Goal: Task Accomplishment & Management: Use online tool/utility

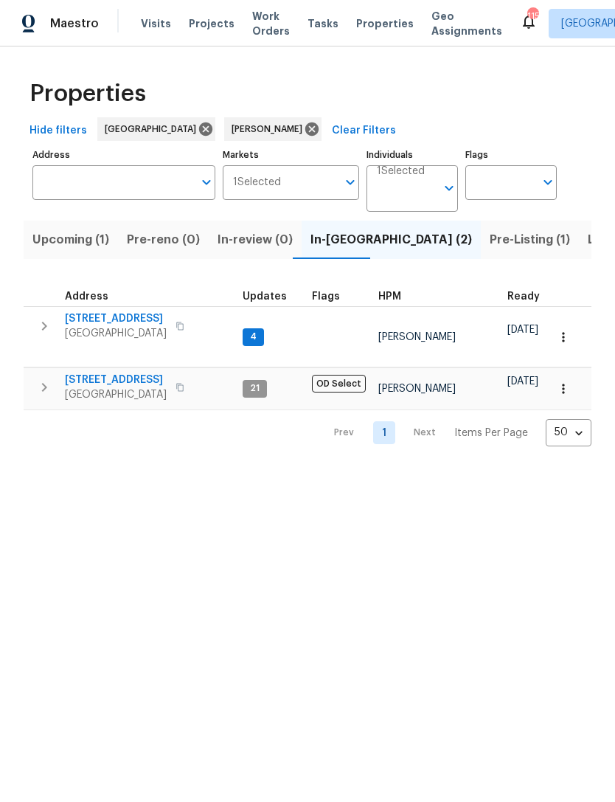
click at [82, 313] on span "[STREET_ADDRESS]" at bounding box center [116, 318] width 102 height 15
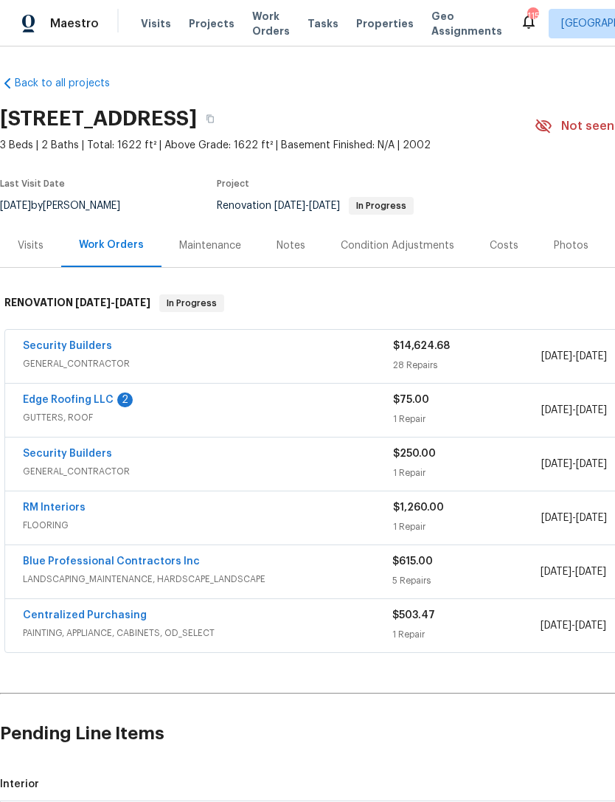
click at [35, 389] on div "Edge Roofing LLC 2 GUTTERS, ROOF $75.00 1 Repair [DATE] - [DATE] In Progress" at bounding box center [416, 410] width 823 height 53
click at [32, 398] on link "Edge Roofing LLC" at bounding box center [68, 400] width 91 height 10
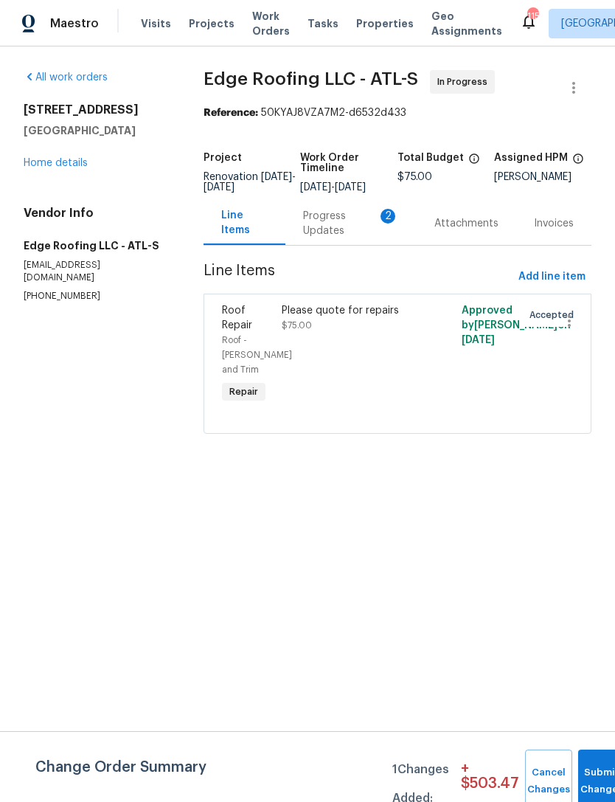
click at [368, 354] on div "Please quote for repairs $75.00" at bounding box center [352, 355] width 150 height 112
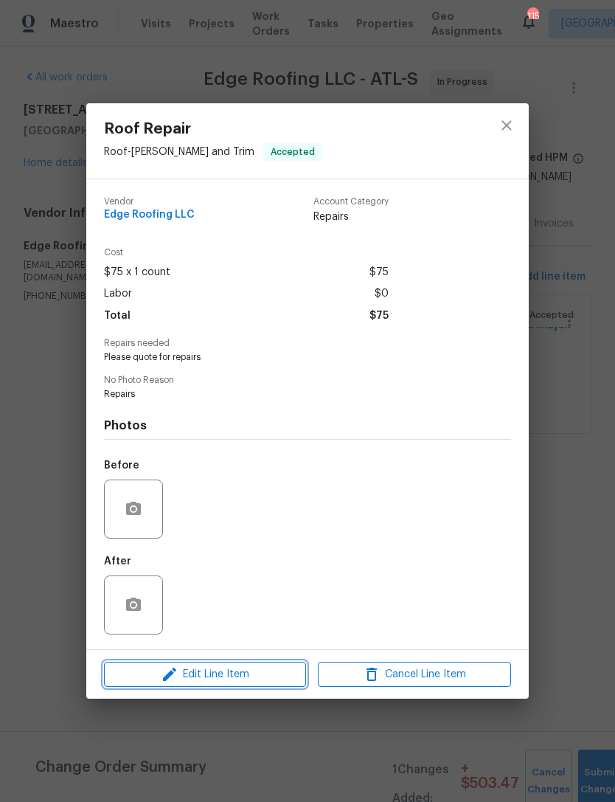
click at [252, 679] on span "Edit Line Item" at bounding box center [204, 674] width 193 height 18
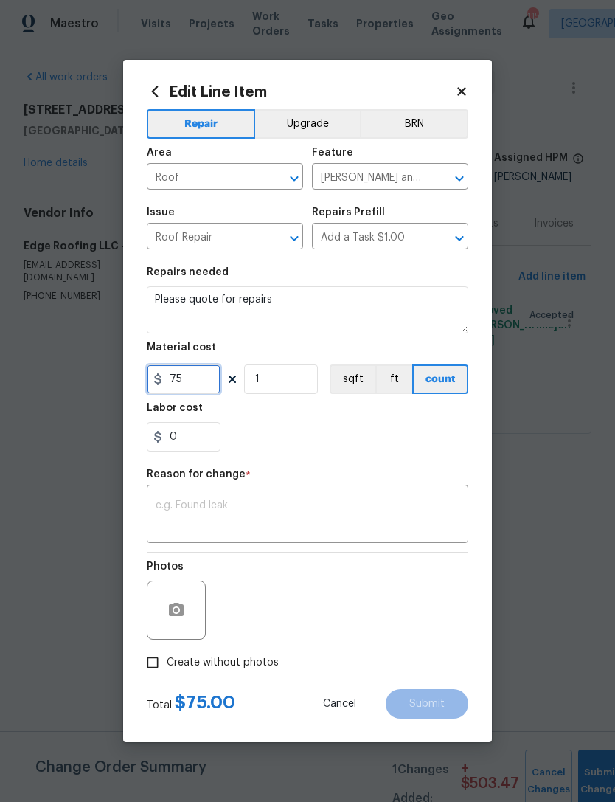
click at [203, 381] on input "75" at bounding box center [184, 379] width 74 height 30
click at [202, 381] on input "75" at bounding box center [184, 379] width 74 height 30
click at [196, 375] on input "75" at bounding box center [184, 379] width 74 height 30
click at [187, 385] on input "75" at bounding box center [184, 379] width 74 height 30
type input "9275"
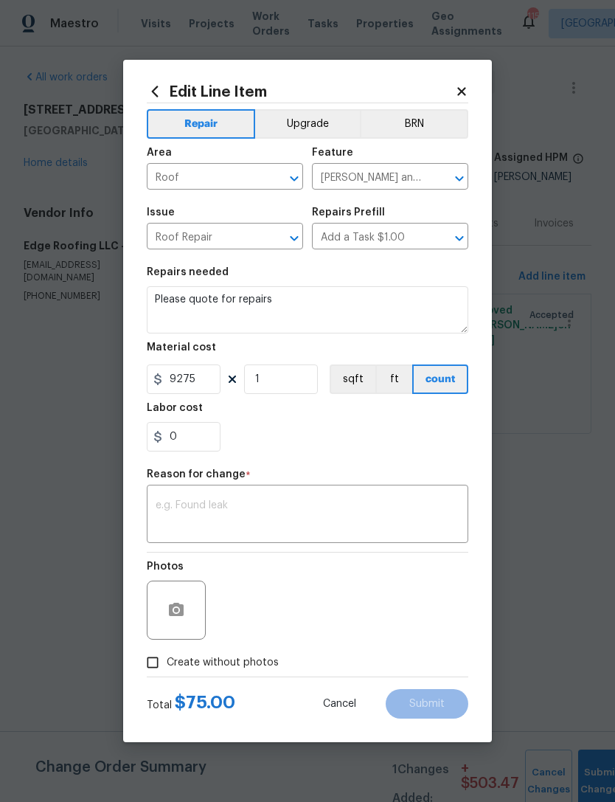
click at [360, 519] on textarea at bounding box center [308, 515] width 304 height 31
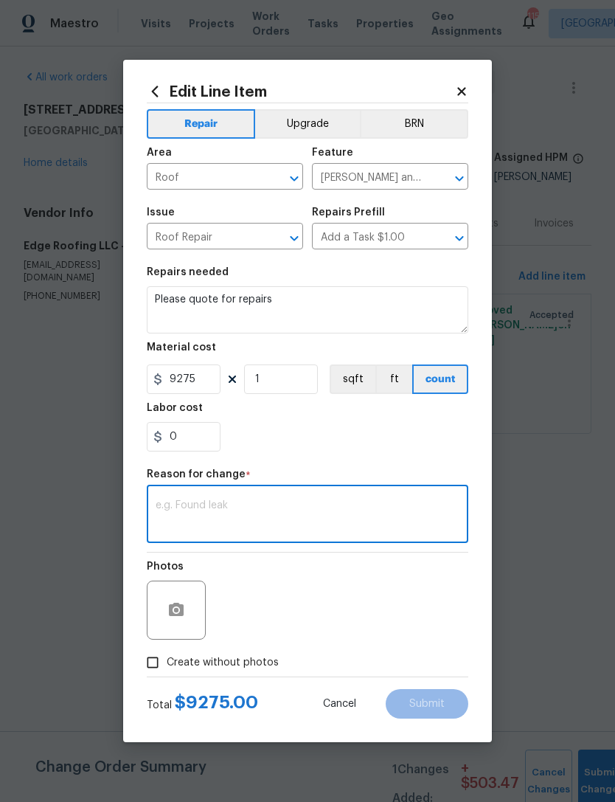
click at [307, 510] on textarea at bounding box center [308, 515] width 304 height 31
paste textarea "3 tab Roof Replacment- $9,275"
type textarea "3 tab Roof Replacment- $9,275"
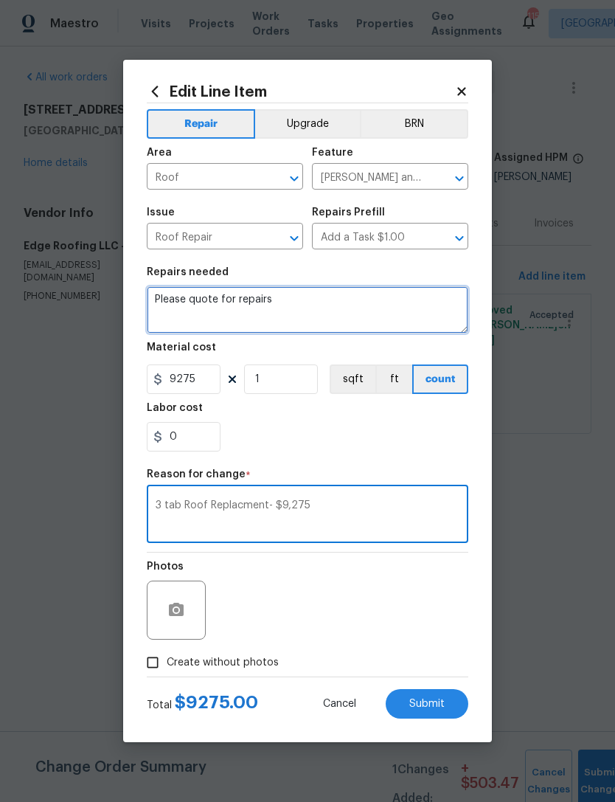
click at [302, 308] on textarea "Please quote for repairs" at bounding box center [308, 309] width 322 height 47
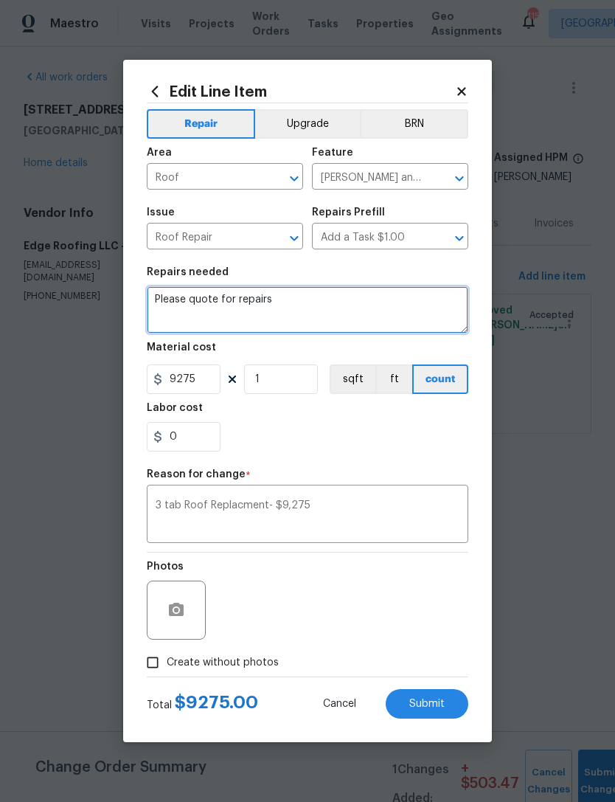
click at [292, 310] on textarea "Please quote for repairs" at bounding box center [308, 309] width 322 height 47
paste textarea "3 tab Roof Replacment- $9,275"
click at [387, 325] on textarea "Please quote for repairs 3 tab Roof Replacment- $9,275" at bounding box center [308, 309] width 322 height 47
click at [386, 325] on textarea "Please quote for repairs 3 tab Roof Replacment- $9,275" at bounding box center [308, 309] width 322 height 47
click at [387, 325] on textarea "Please quote for repairs 3 tab Roof Replacment- $9,275" at bounding box center [308, 309] width 322 height 47
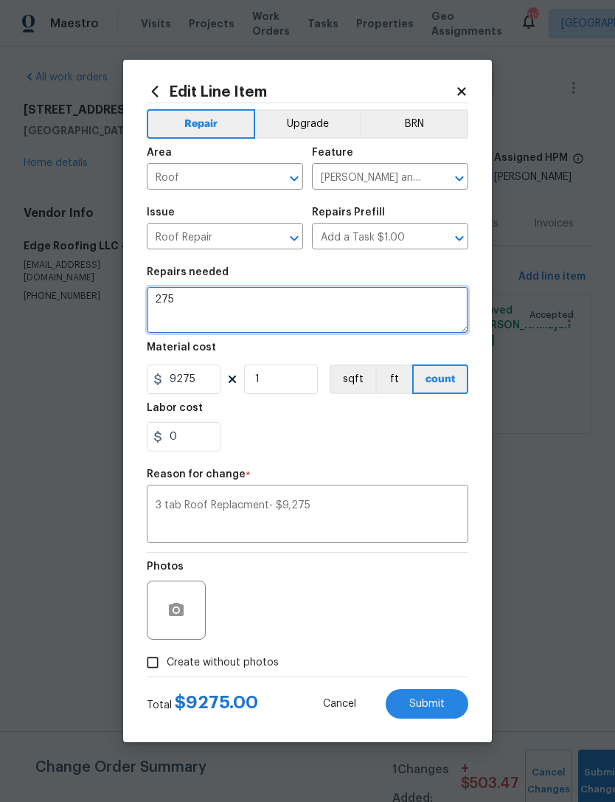
click at [365, 315] on textarea "275" at bounding box center [308, 309] width 322 height 47
type textarea "2"
click at [281, 310] on textarea at bounding box center [308, 309] width 322 height 47
click at [187, 311] on textarea at bounding box center [308, 309] width 322 height 47
paste textarea "- Install drip edge on all rakes and eaves"
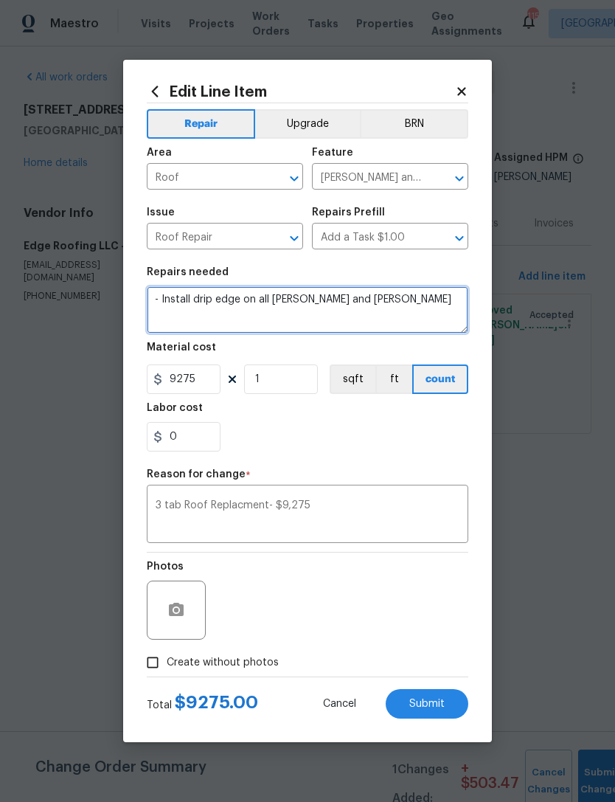
click at [396, 316] on textarea "- Install drip edge on all rakes and eaves" at bounding box center [308, 309] width 322 height 47
click at [412, 315] on textarea "- Install drip edge on all rakes and eaves" at bounding box center [308, 309] width 322 height 47
type textarea "- Install drip edge on all rakes and eaves"
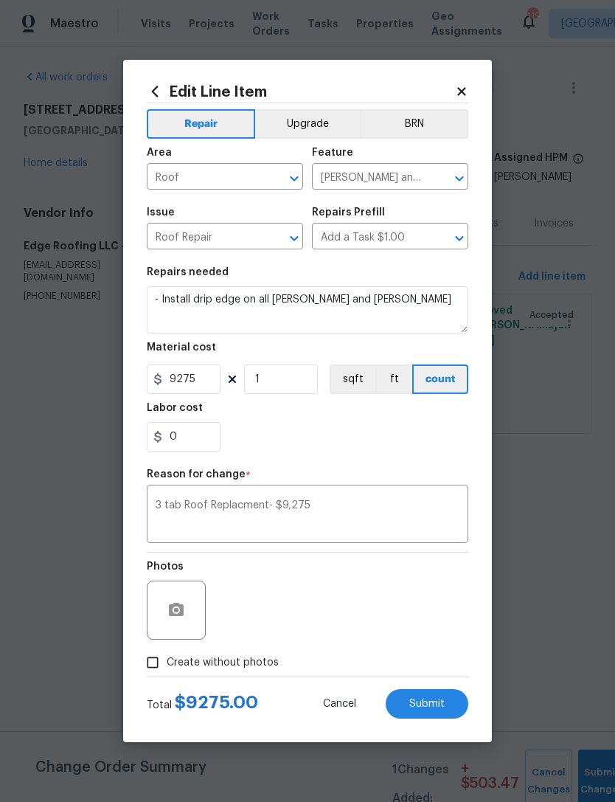
click at [565, 198] on body "Maestro Visits Projects Work Orders Tasks Properties Geo Assignments 115 Atlant…" at bounding box center [307, 237] width 615 height 475
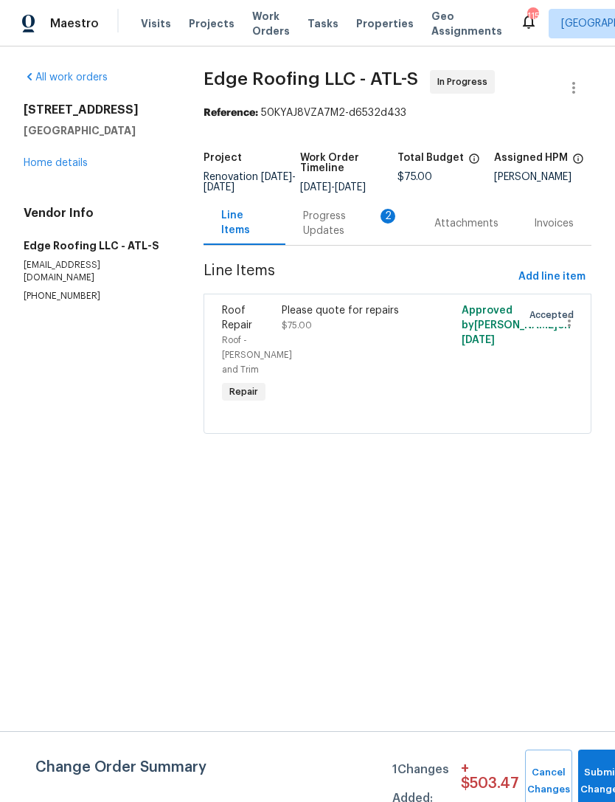
click at [328, 238] on div "Progress Updates 2" at bounding box center [351, 224] width 96 height 30
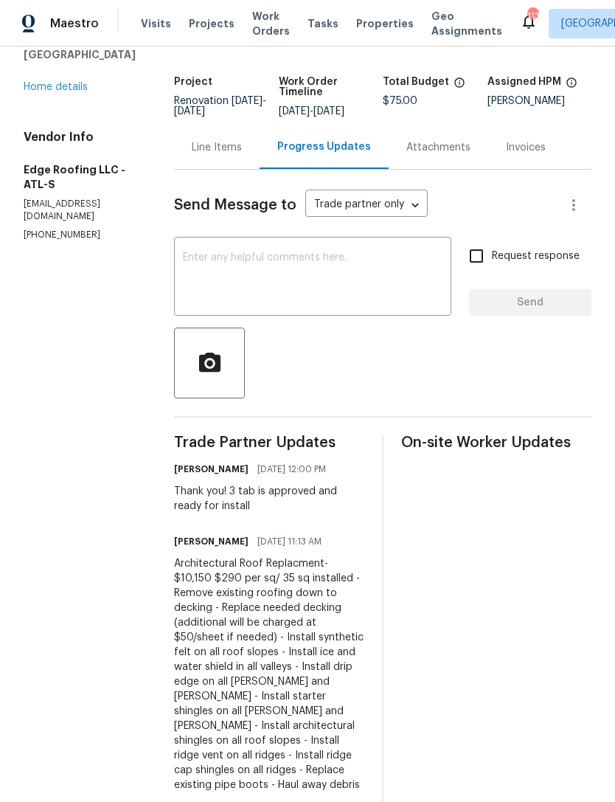
scroll to position [78, 0]
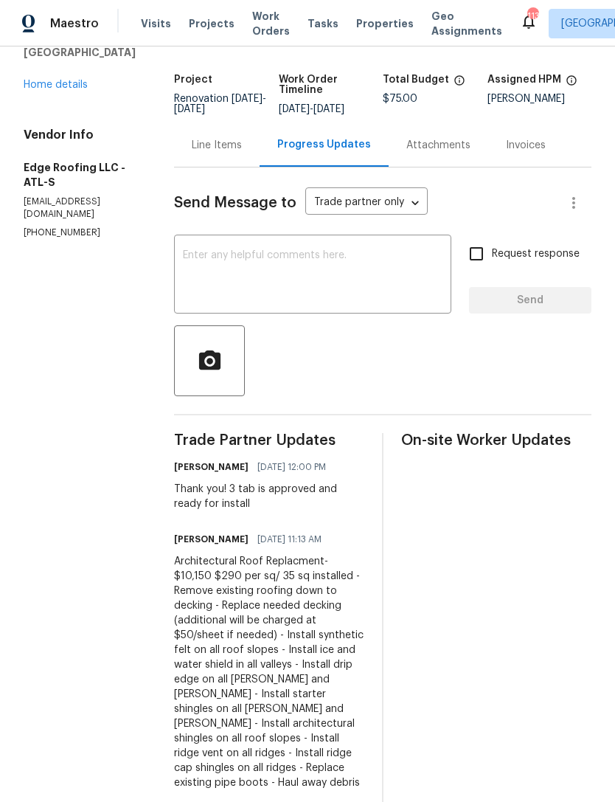
copy div "3 tab Roof Replacment- $9,275 $265 per sq/ 35 sq installed - Remove existing ro…"
click at [198, 123] on div "Line Items" at bounding box center [217, 145] width 86 height 44
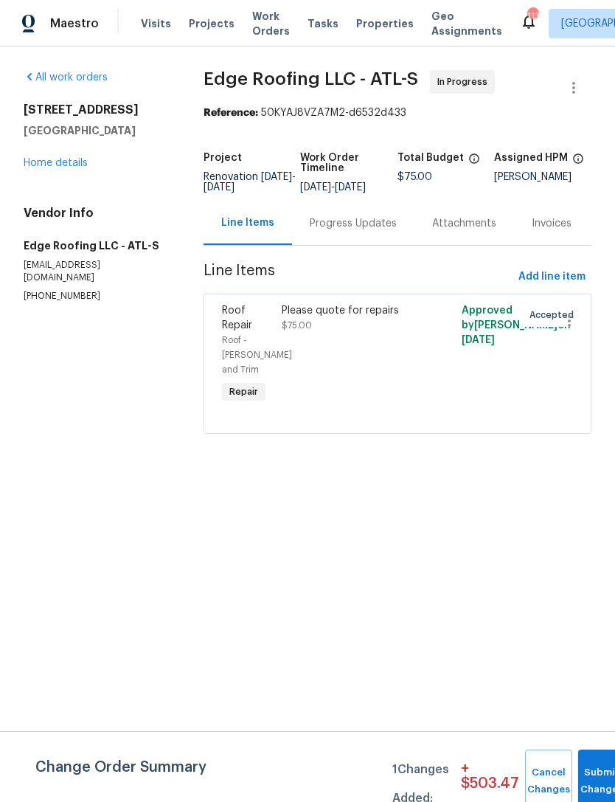
click at [427, 344] on div "Please quote for repairs $75.00" at bounding box center [352, 355] width 150 height 112
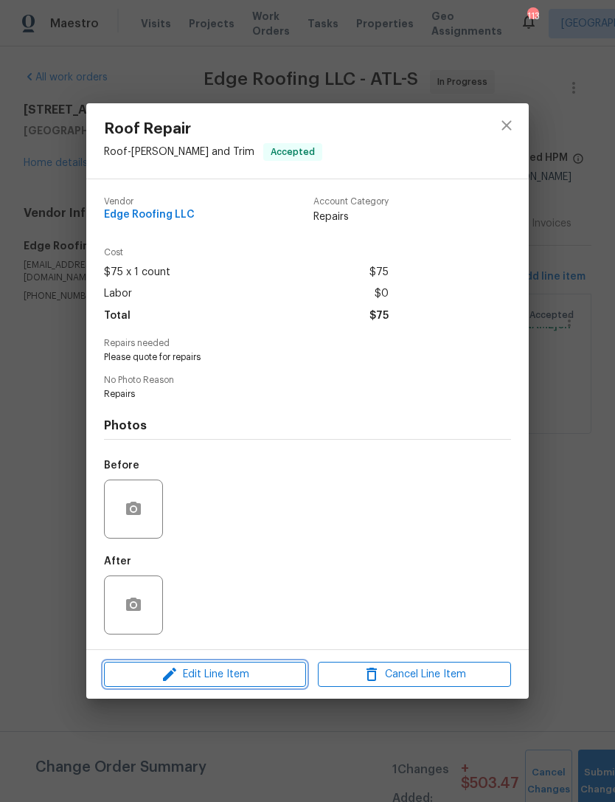
click at [224, 685] on button "Edit Line Item" at bounding box center [205, 675] width 202 height 26
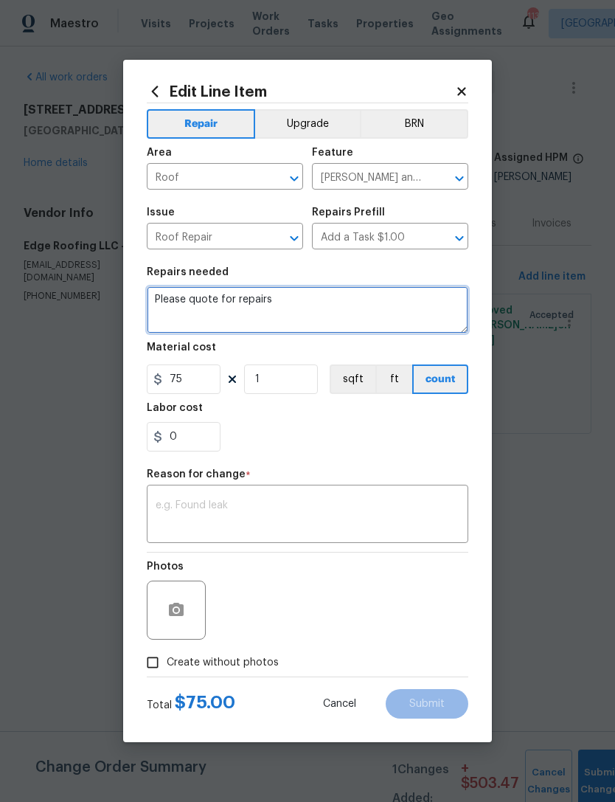
click at [274, 308] on textarea "Please quote for repairs" at bounding box center [308, 309] width 322 height 47
click at [274, 307] on textarea "Please quote for repairs" at bounding box center [308, 309] width 322 height 47
click at [312, 320] on textarea "Please quote for repairs" at bounding box center [308, 309] width 322 height 47
click at [311, 333] on textarea "Please quote for repairs" at bounding box center [308, 309] width 322 height 47
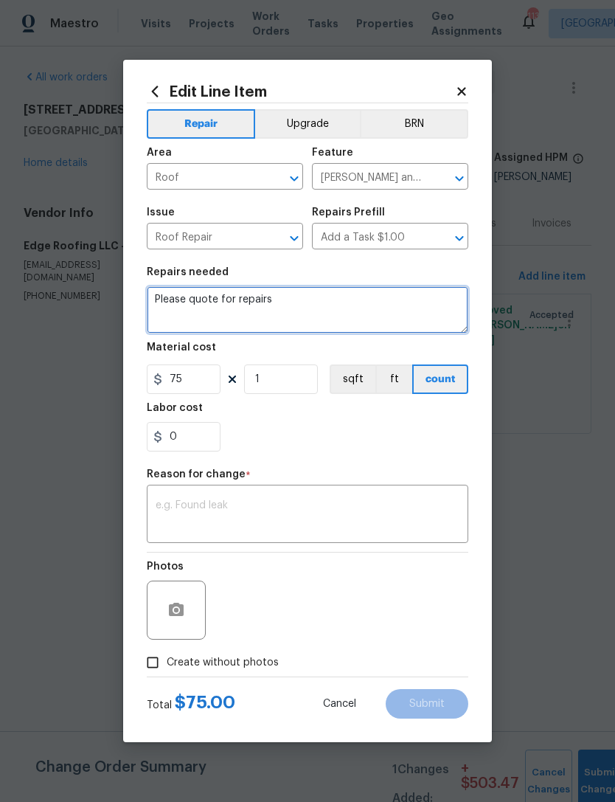
paste textarea "3 tab Roof Replacment- $9,275 $265 per sq/ 35 sq installed - Remove existing ro…"
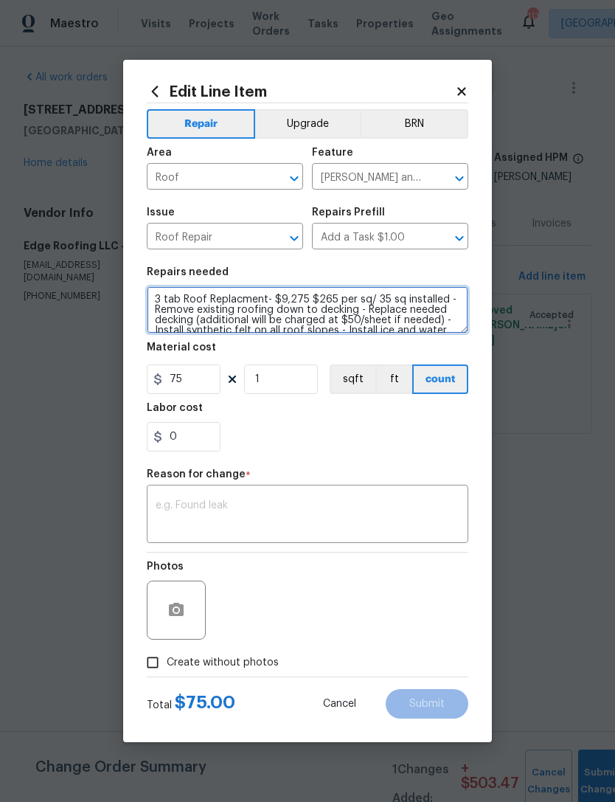
scroll to position [62, 0]
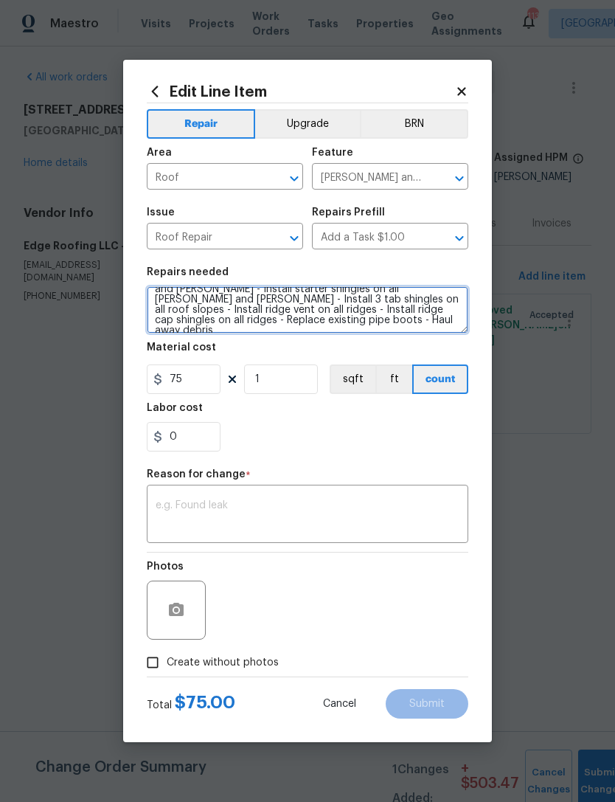
type textarea "3 tab Roof Replacment- $9,275 $265 per sq/ 35 sq installed - Remove existing ro…"
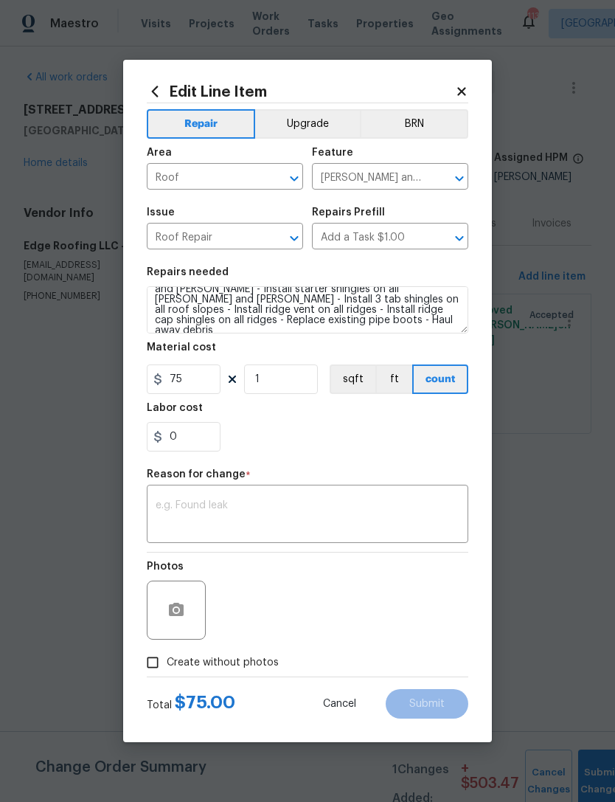
click at [300, 502] on textarea at bounding box center [308, 515] width 304 height 31
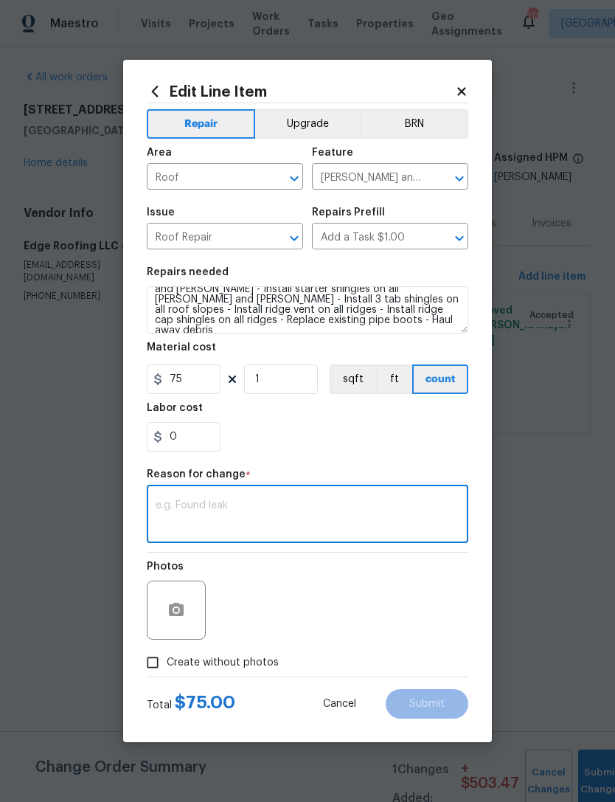
click at [282, 516] on textarea at bounding box center [308, 515] width 304 height 31
paste textarea "3 tab Roof Replacment- $9,275 $265 per sq/ 35 sq installed - Remove existing ro…"
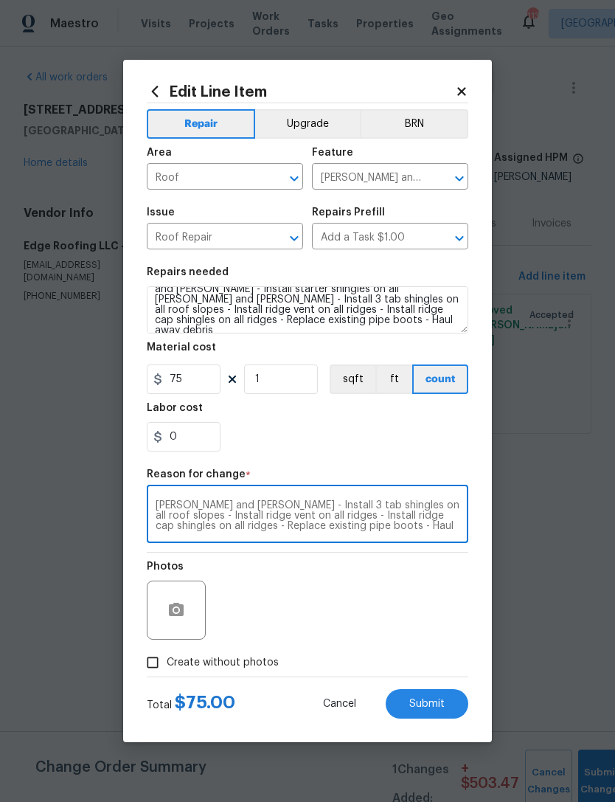
type textarea "3 tab Roof Replacment- $9,275 $265 per sq/ 35 sq installed - Remove existing ro…"
click at [198, 378] on input "75" at bounding box center [184, 379] width 74 height 30
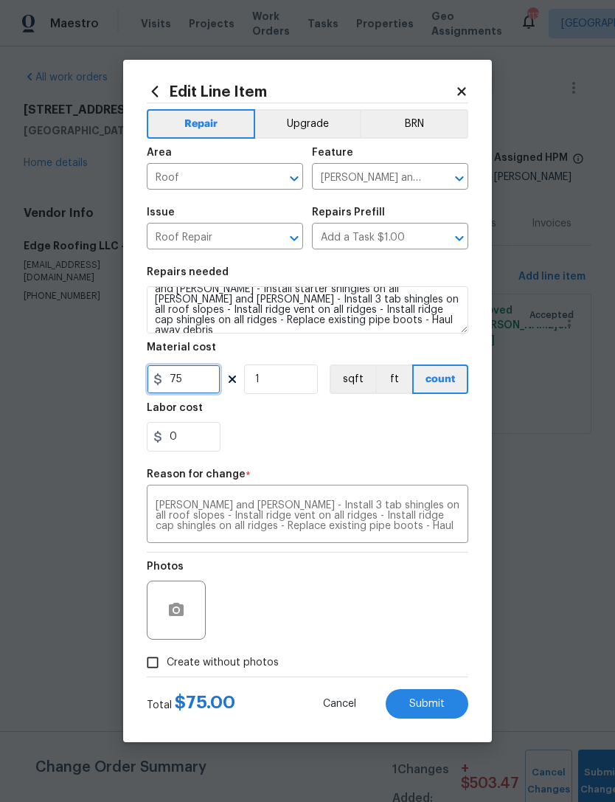
click at [197, 377] on input "75" at bounding box center [184, 379] width 74 height 30
click at [201, 376] on input "75" at bounding box center [184, 379] width 74 height 30
type input "9275"
click at [425, 448] on div "0" at bounding box center [308, 437] width 322 height 30
click at [448, 706] on button "Submit" at bounding box center [427, 704] width 83 height 30
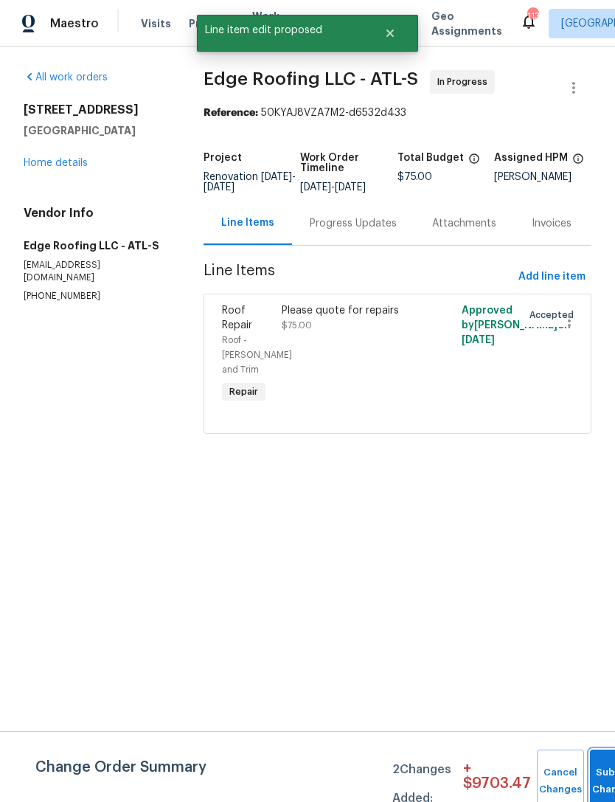
click at [598, 780] on span "Submit Changes" at bounding box center [613, 781] width 32 height 34
